Goal: Information Seeking & Learning: Learn about a topic

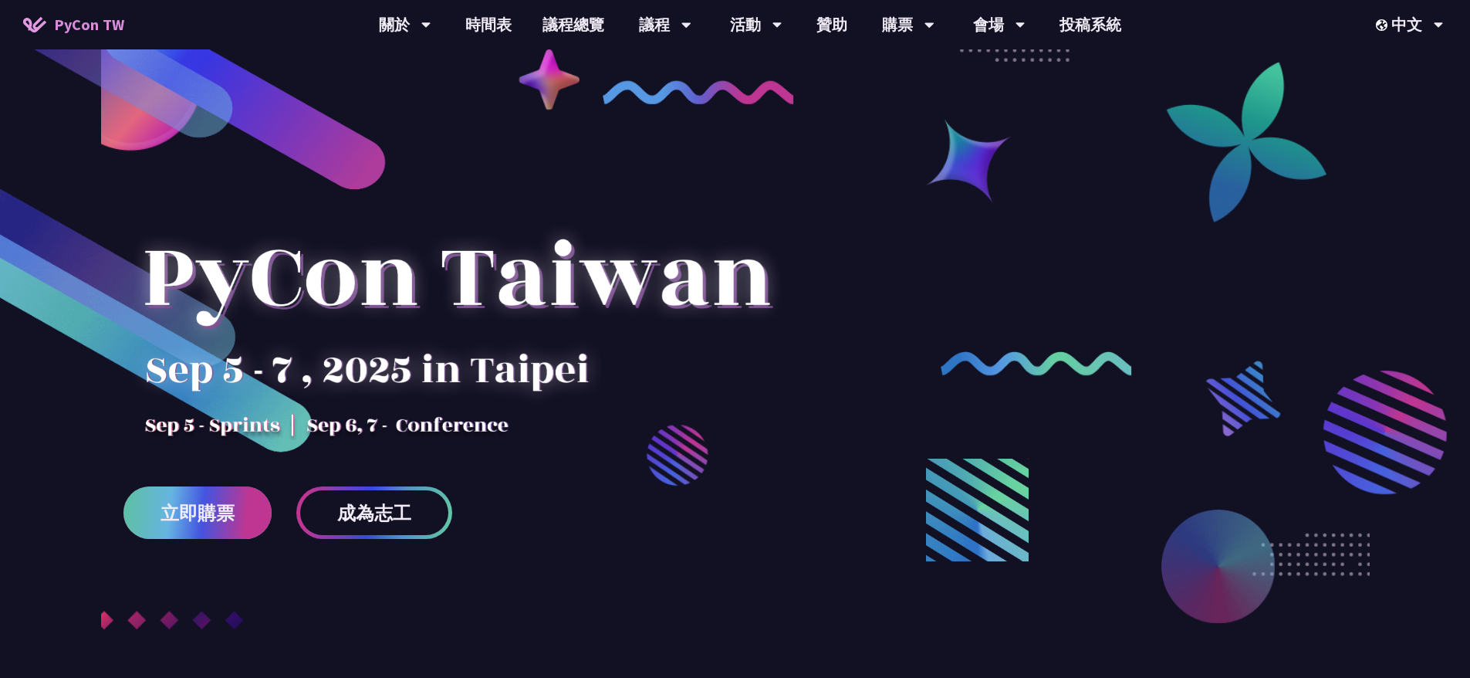
click at [205, 509] on span "立即購票" at bounding box center [198, 512] width 74 height 19
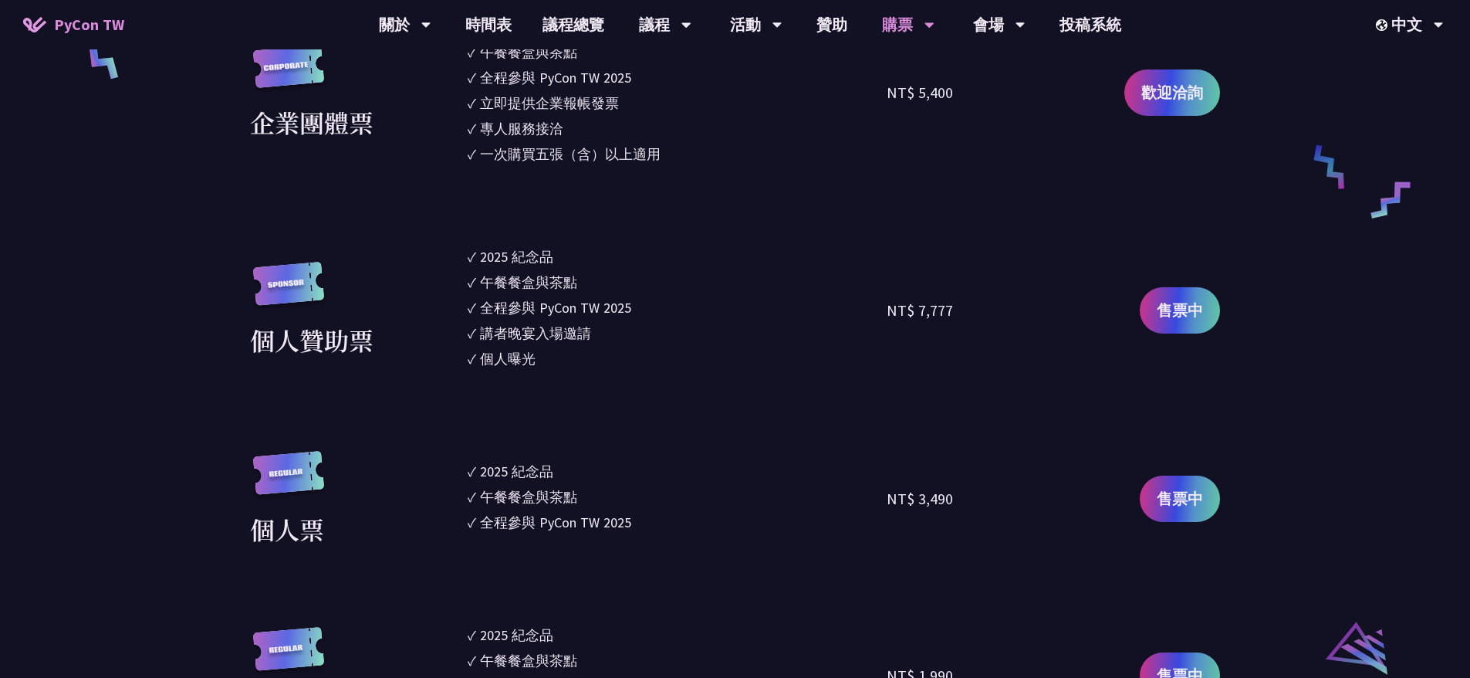
scroll to position [1168, 0]
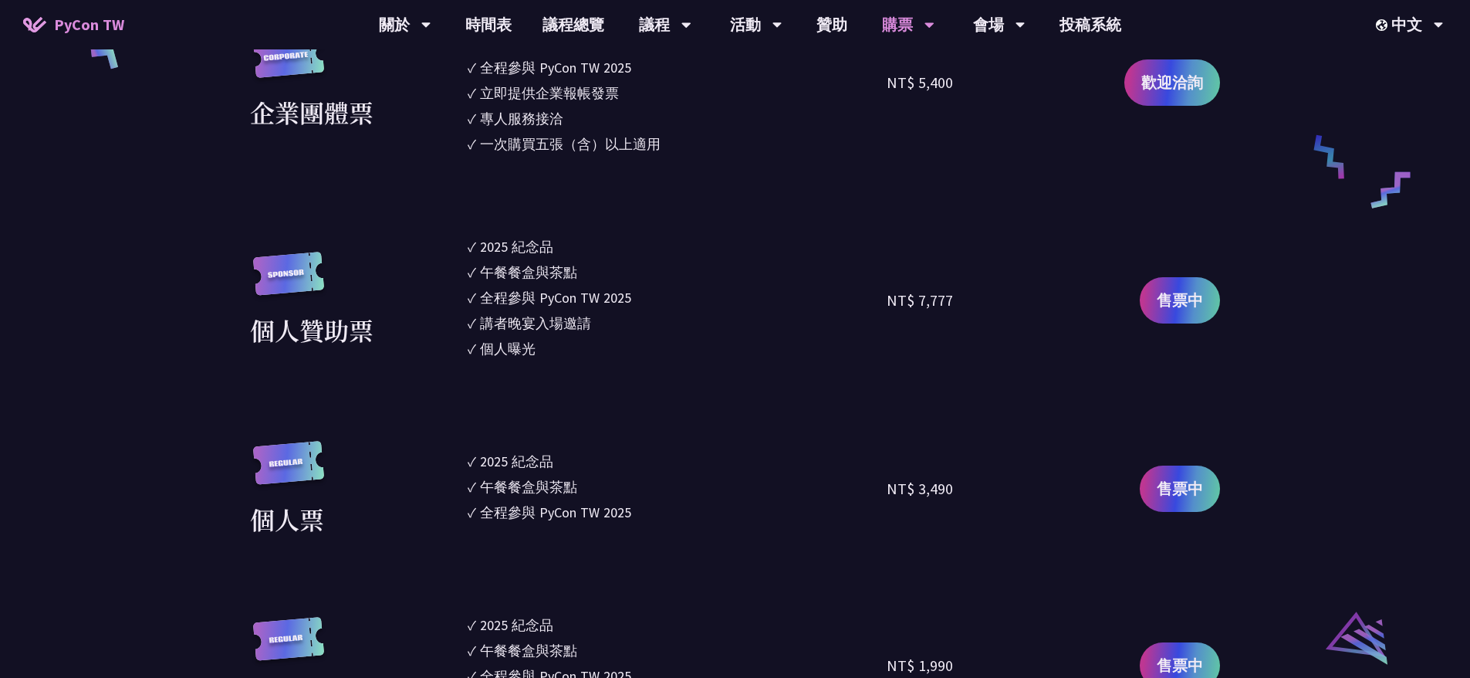
click at [512, 459] on div "2025 紀念品" at bounding box center [516, 461] width 73 height 21
drag, startPoint x: 479, startPoint y: 463, endPoint x: 609, endPoint y: 506, distance: 136.7
click at [609, 506] on ul "✓ 2025 [PERSON_NAME]✓ 午餐餐盒與茶點 ✓ 全程參與 PyCon TW 2025" at bounding box center [678, 489] width 420 height 96
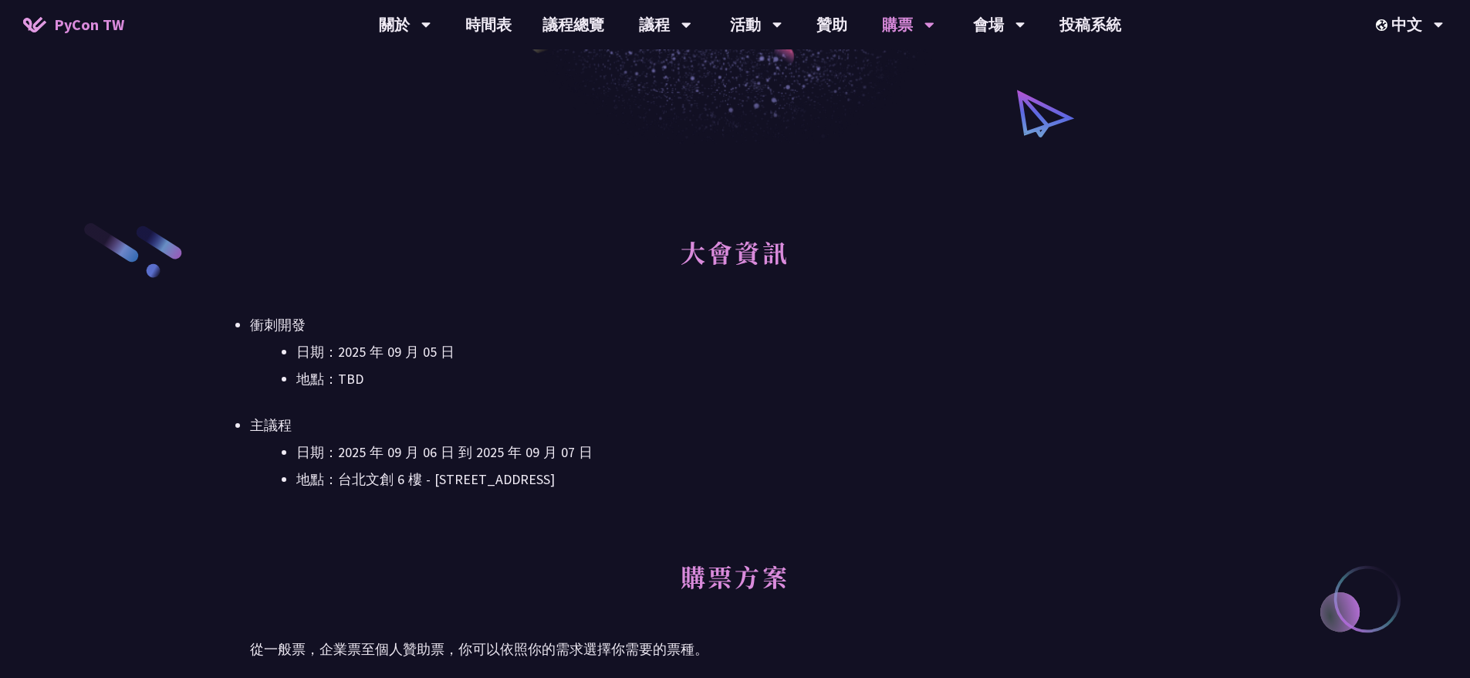
scroll to position [0, 0]
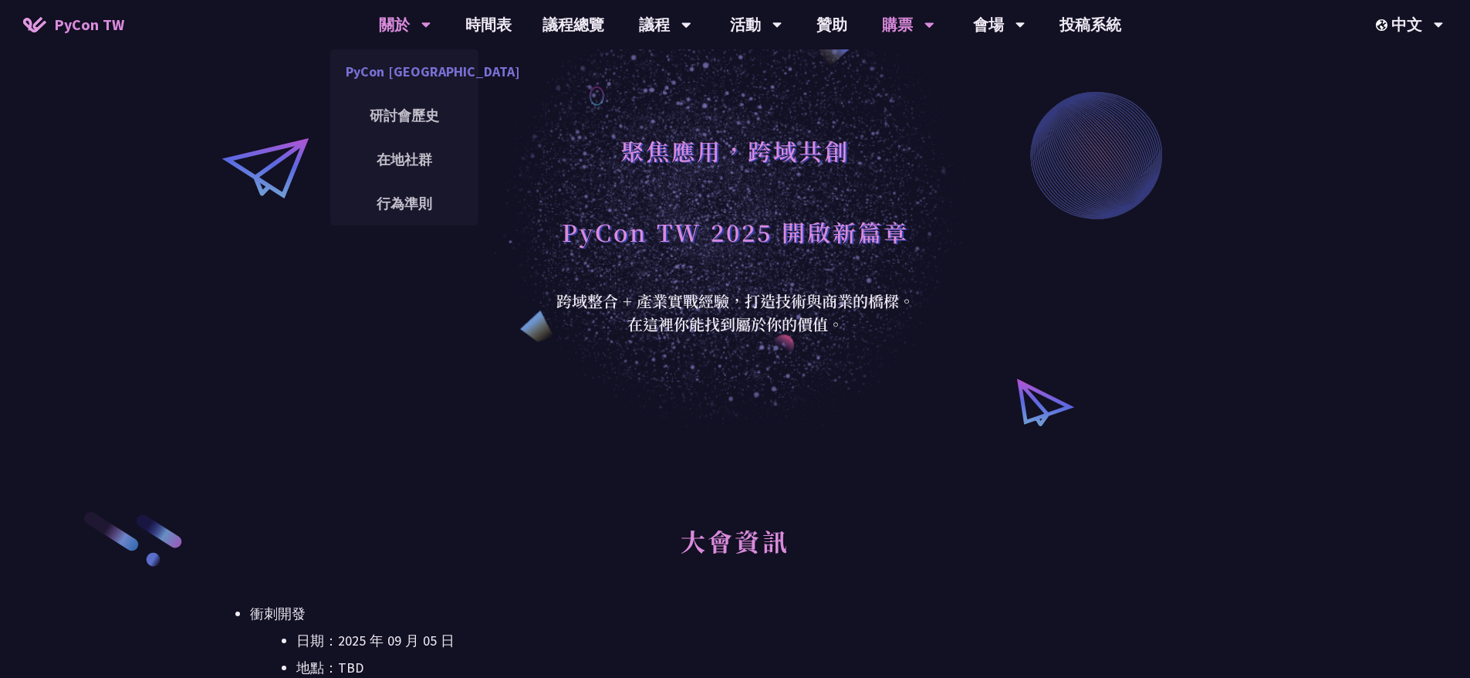
click at [408, 70] on link "PyCon [GEOGRAPHIC_DATA]" at bounding box center [404, 71] width 148 height 36
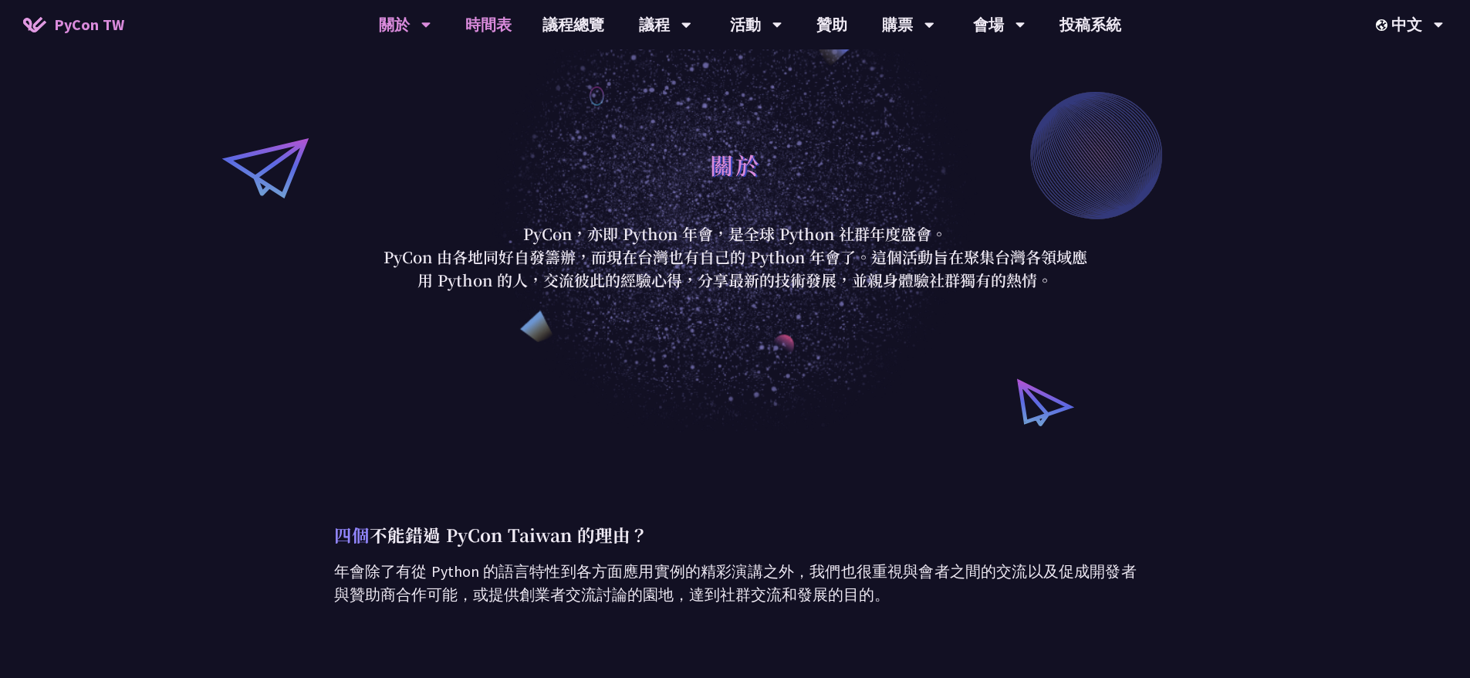
click at [483, 17] on link "時間表" at bounding box center [488, 24] width 77 height 49
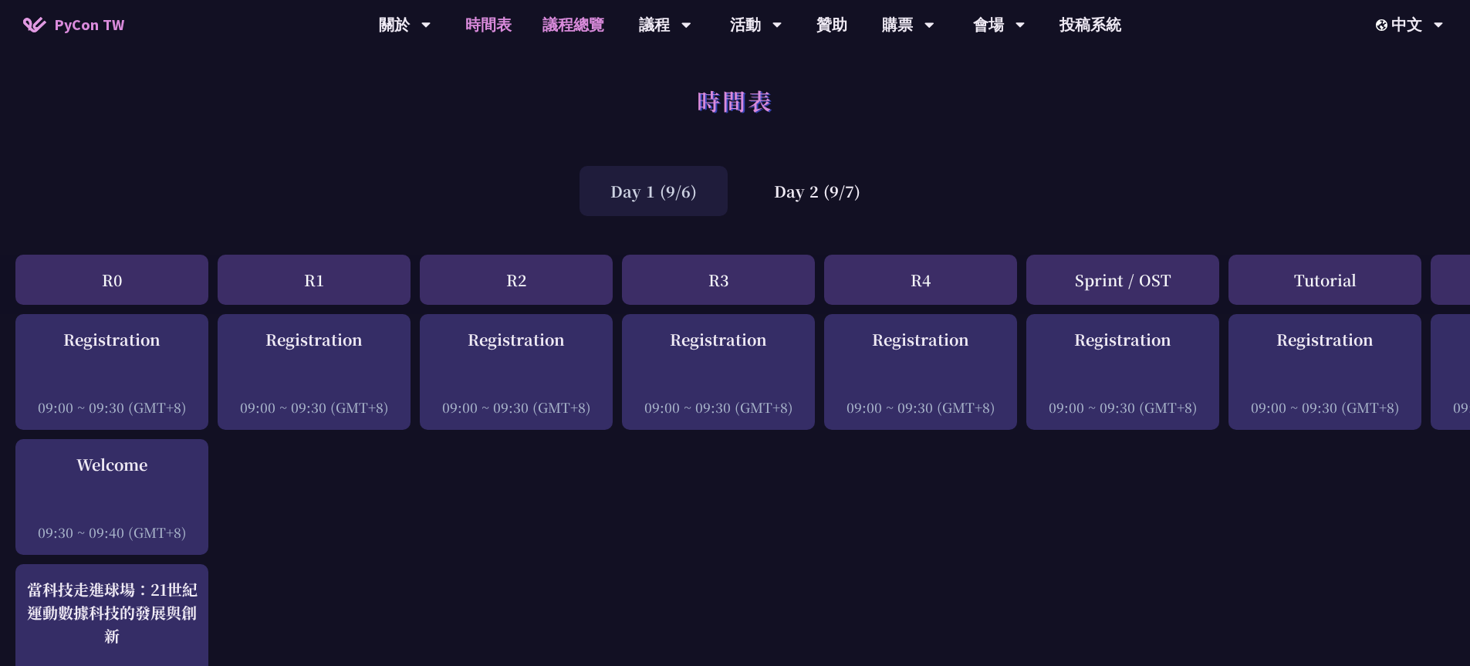
click at [571, 23] on link "議程總覽" at bounding box center [573, 24] width 93 height 49
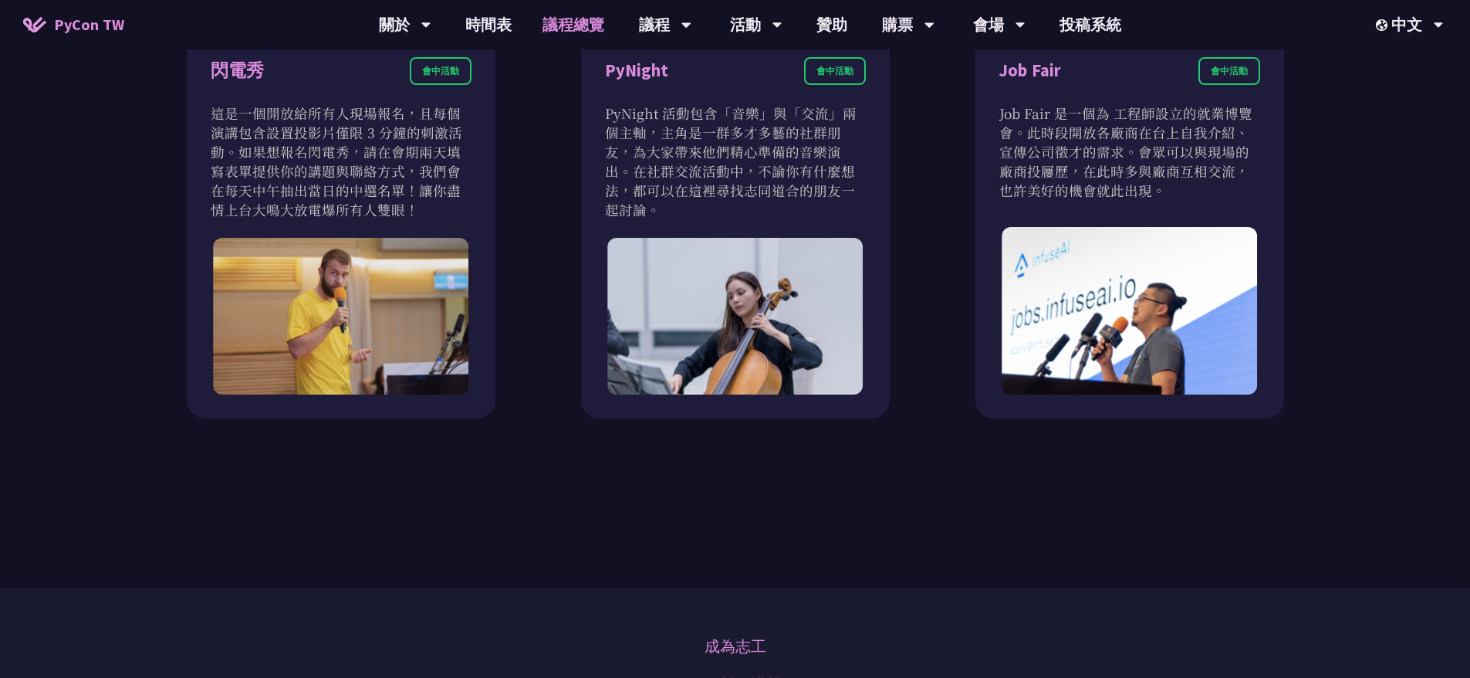
scroll to position [1745, 0]
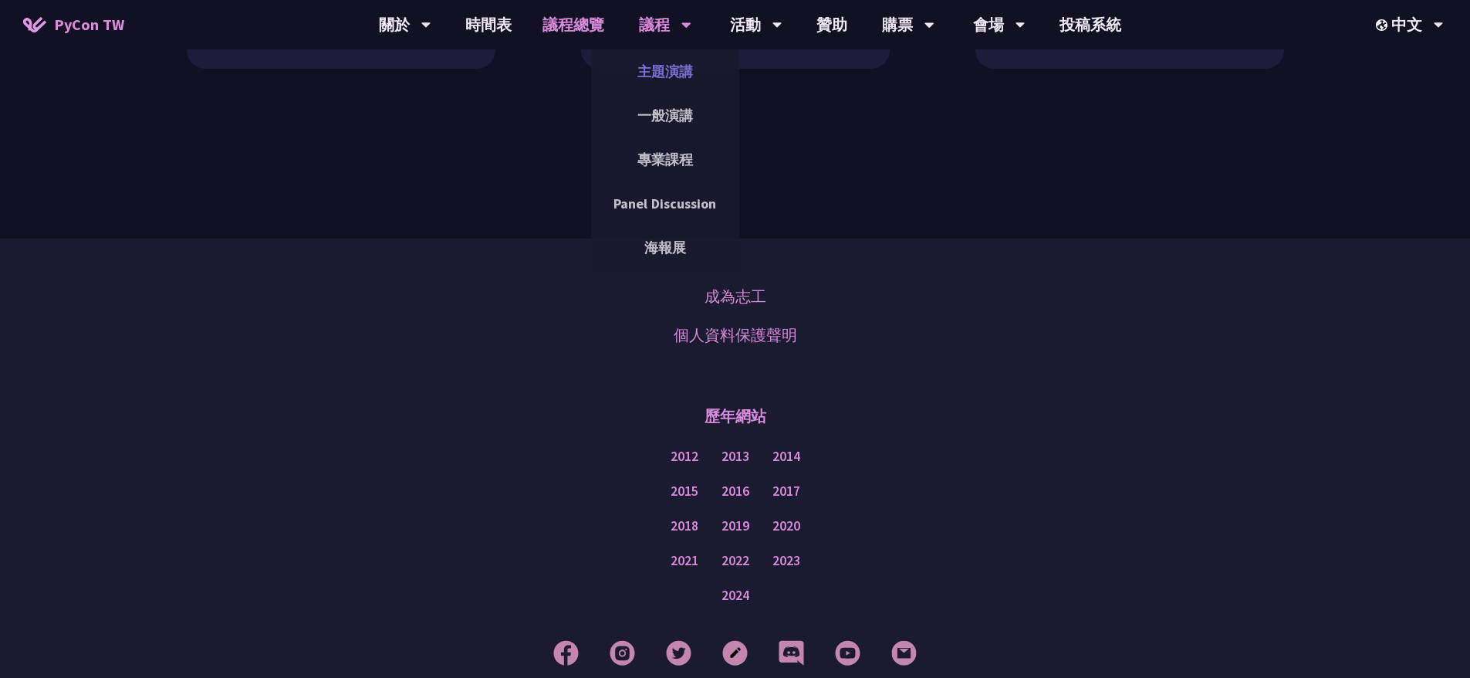
click at [669, 71] on link "主題演講" at bounding box center [665, 71] width 148 height 36
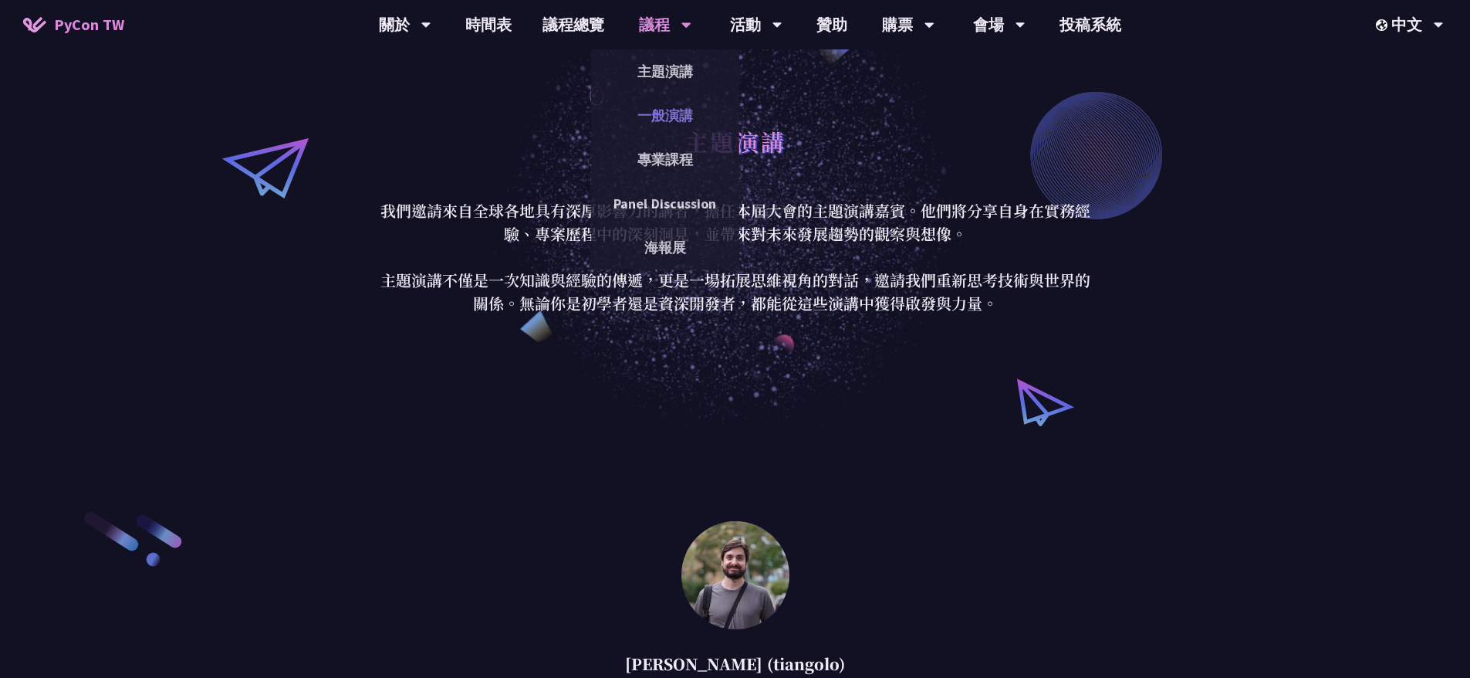
click at [660, 109] on link "一般演講" at bounding box center [665, 115] width 148 height 36
